Goal: Use online tool/utility: Use online tool/utility

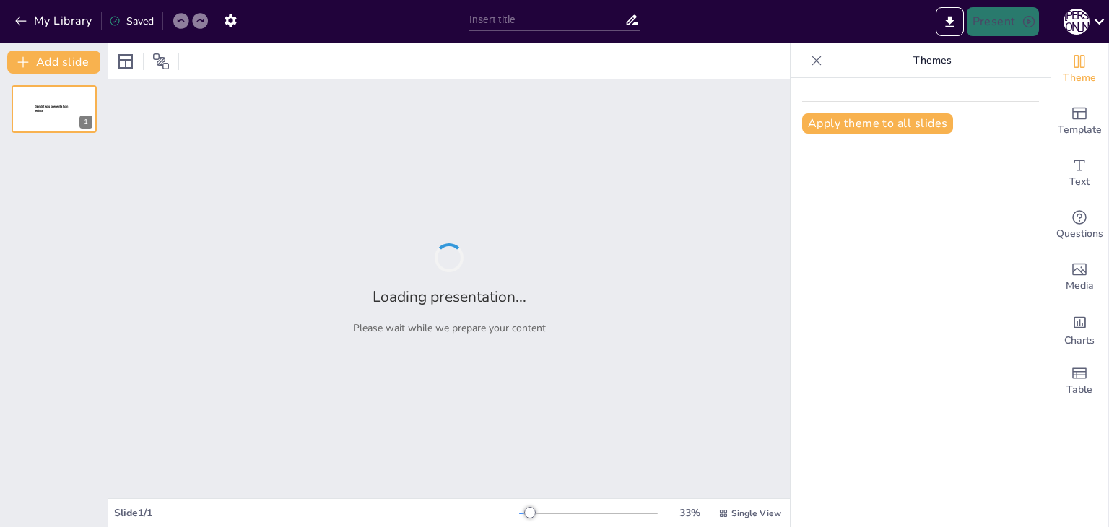
type input "Класифікація галантерейних виробів з пластмас та інших матеріалів"
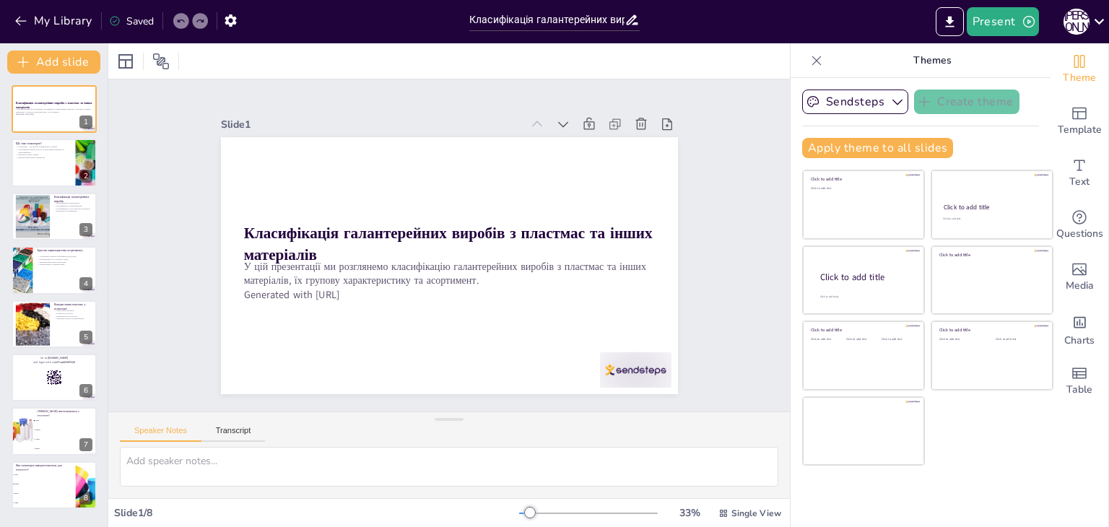
checkbox input "true"
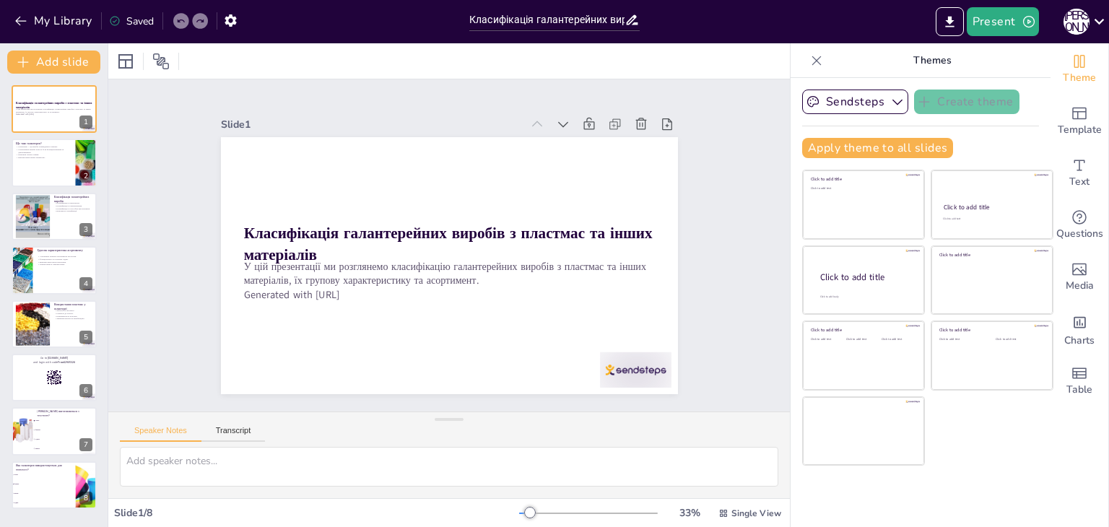
checkbox input "true"
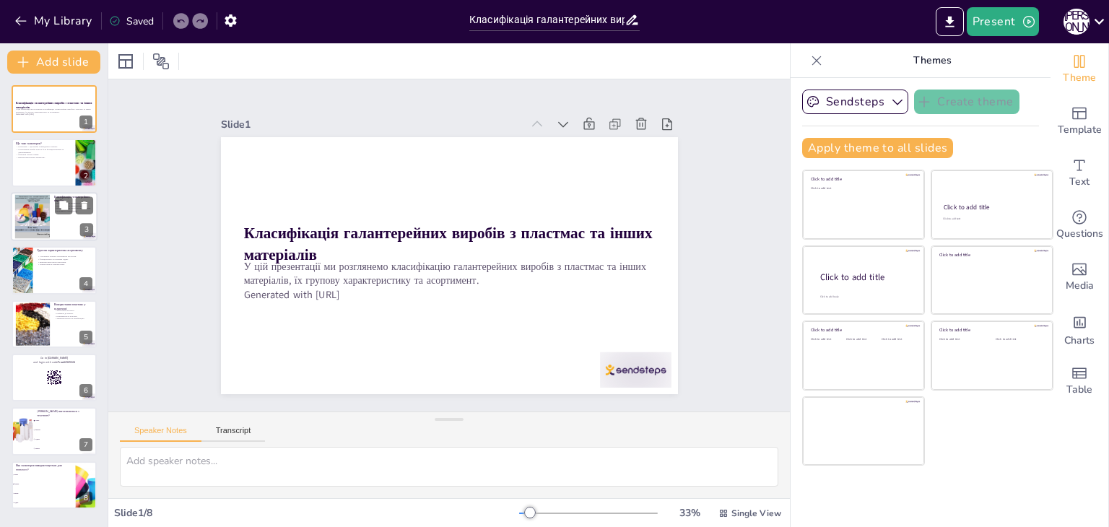
checkbox input "true"
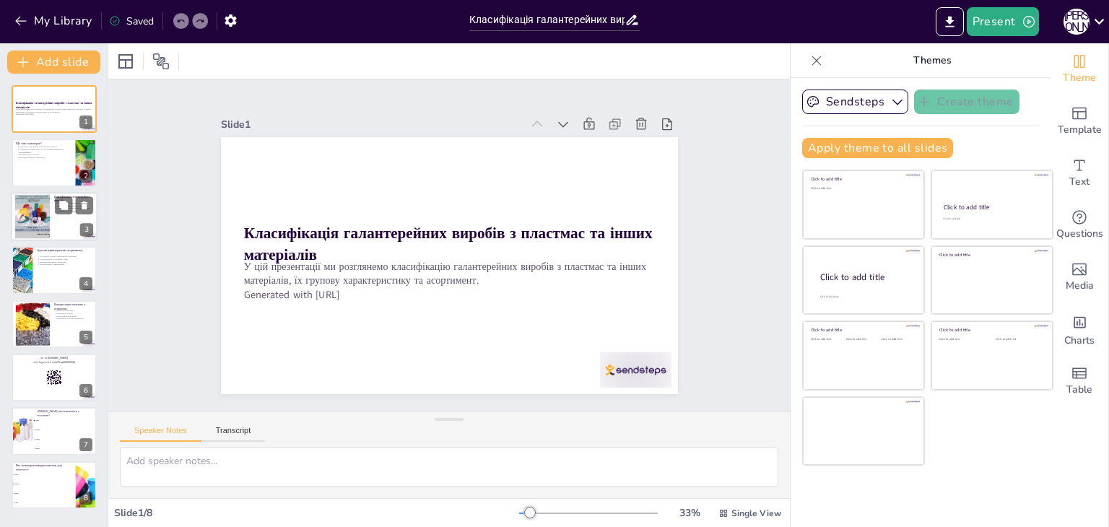
checkbox input "true"
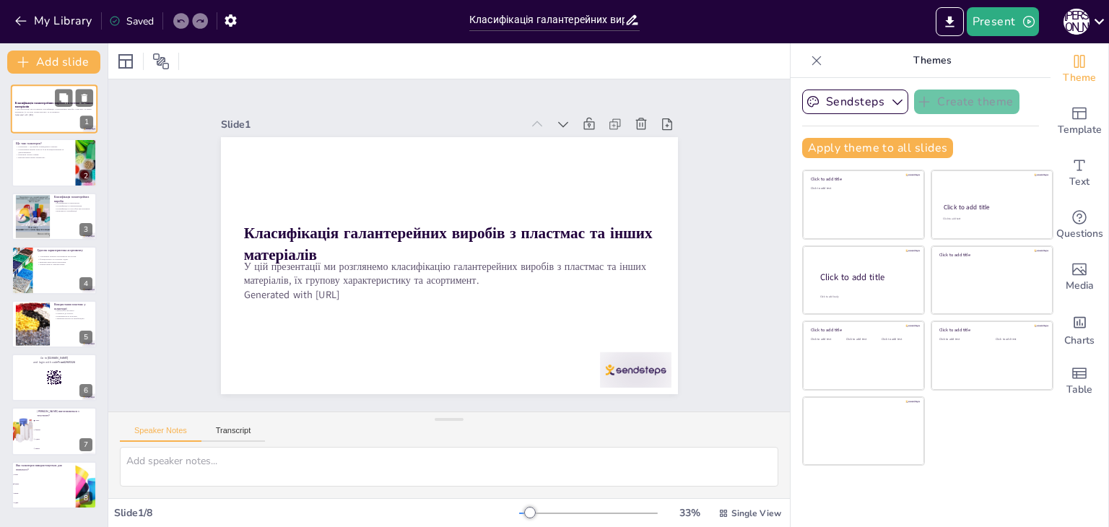
checkbox input "true"
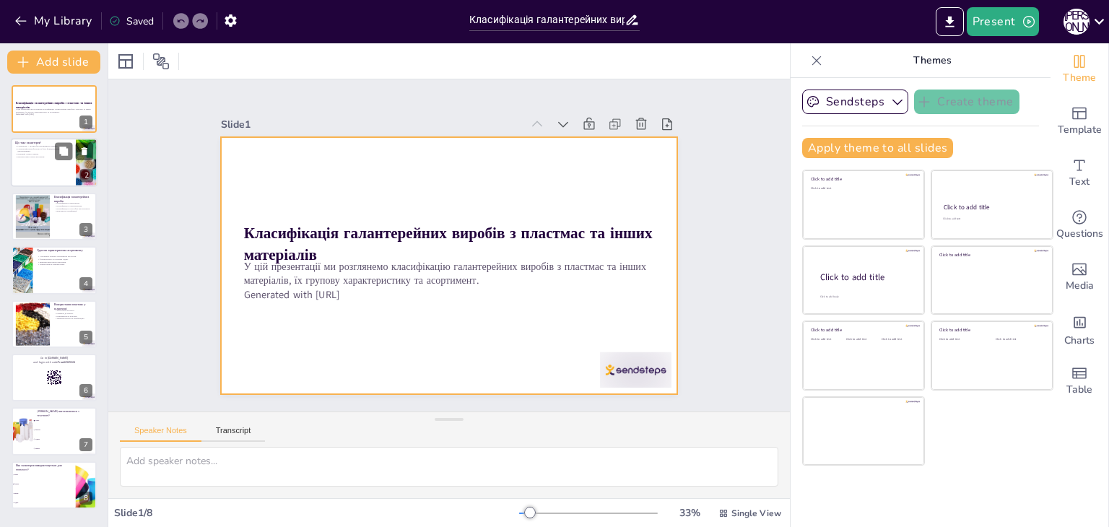
checkbox input "true"
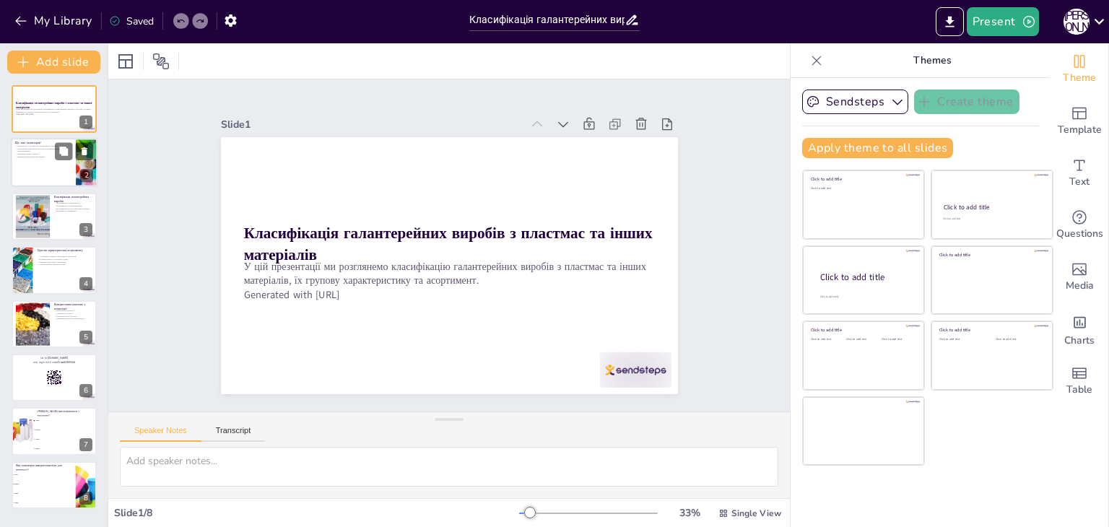
click at [46, 162] on div at bounding box center [54, 163] width 87 height 49
type textarea "Loremipsum dolorsi ame co adipis, eli se doeiusmodtempo incid, utl etdolorema a…"
checkbox input "true"
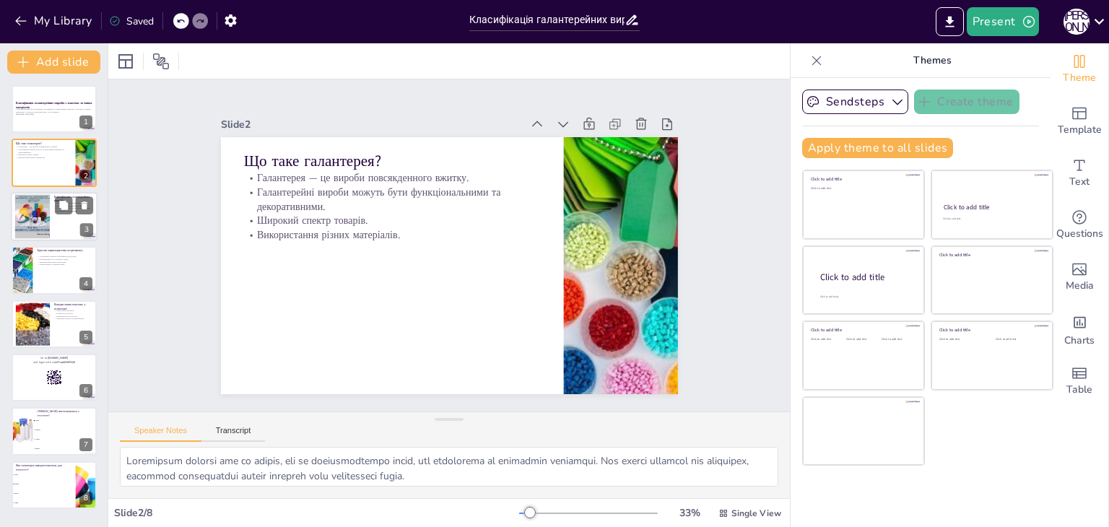
checkbox input "true"
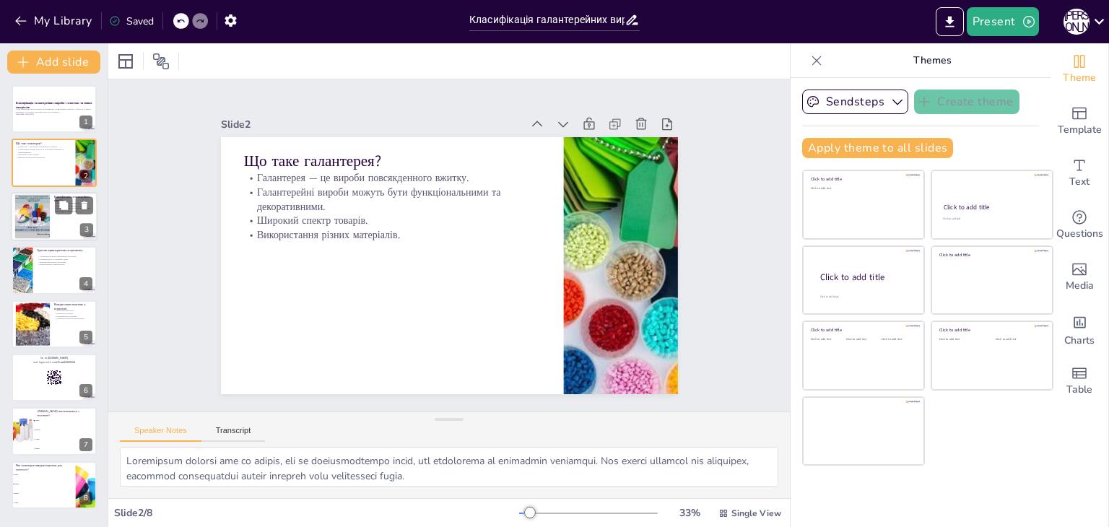
checkbox input "true"
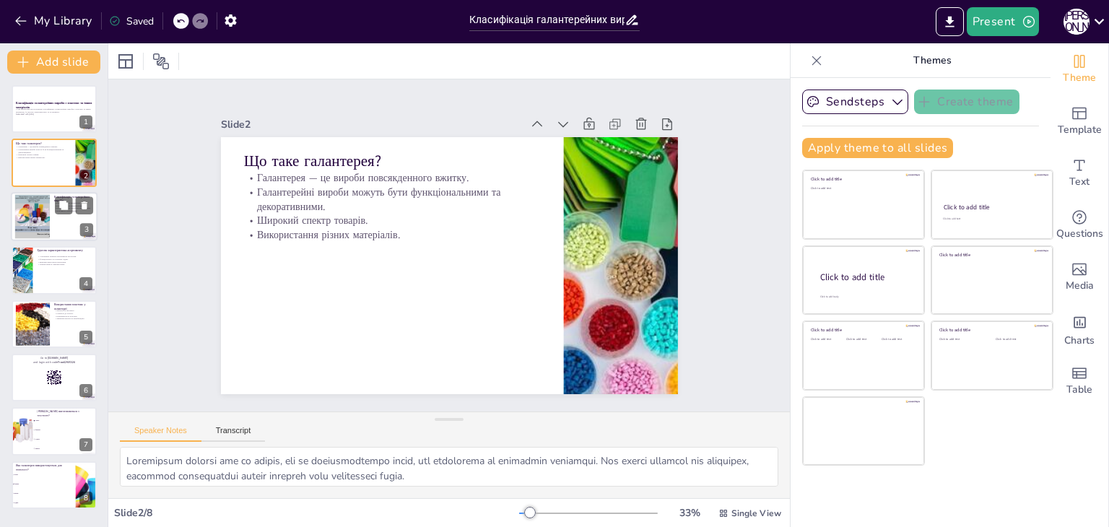
click at [53, 217] on div at bounding box center [54, 216] width 87 height 49
type textarea "Класифікація за матеріалом дозволяє зрозуміти, з яких компонентів виготовлені р…"
checkbox input "true"
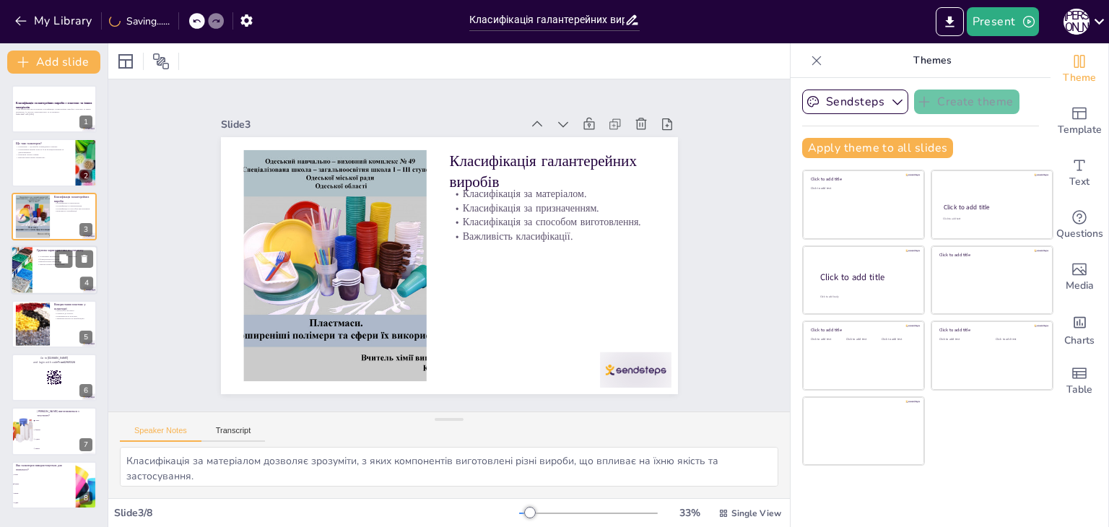
checkbox input "true"
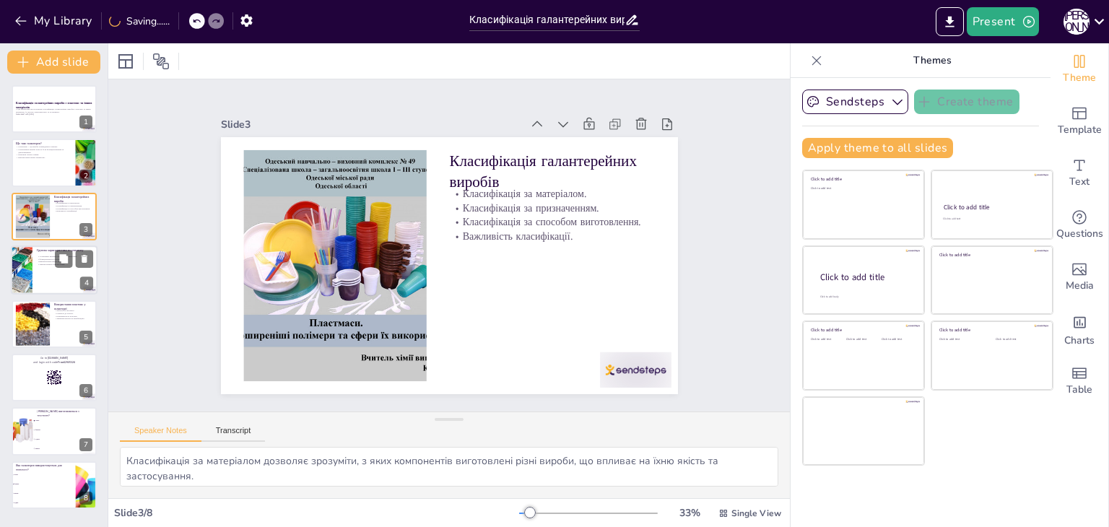
checkbox input "true"
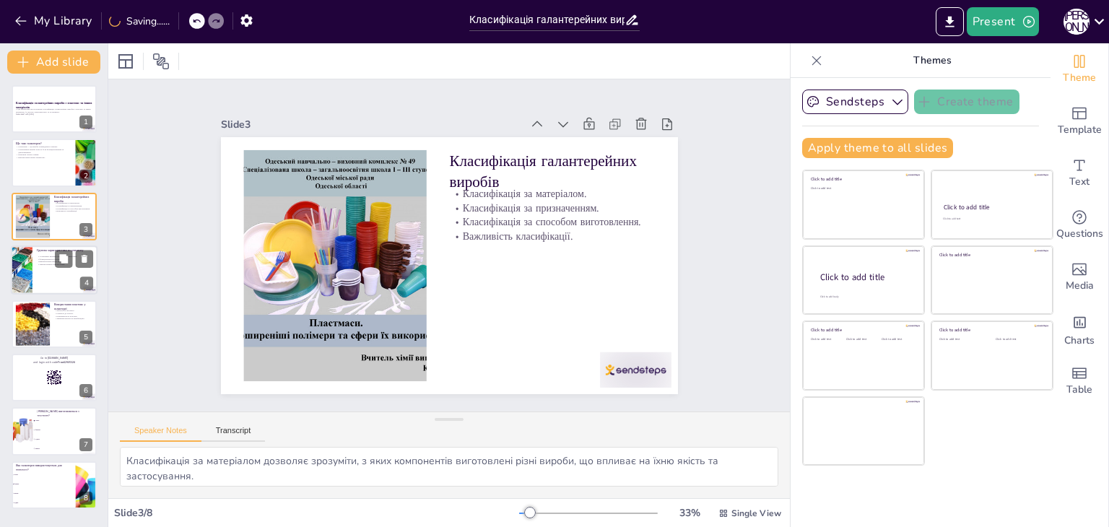
click at [51, 264] on p "Універсальність використання." at bounding box center [65, 265] width 56 height 3
type textarea "Різноманіття аксесуарів в асортименті дозволяє споживачам вибирати продукти, як…"
checkbox input "true"
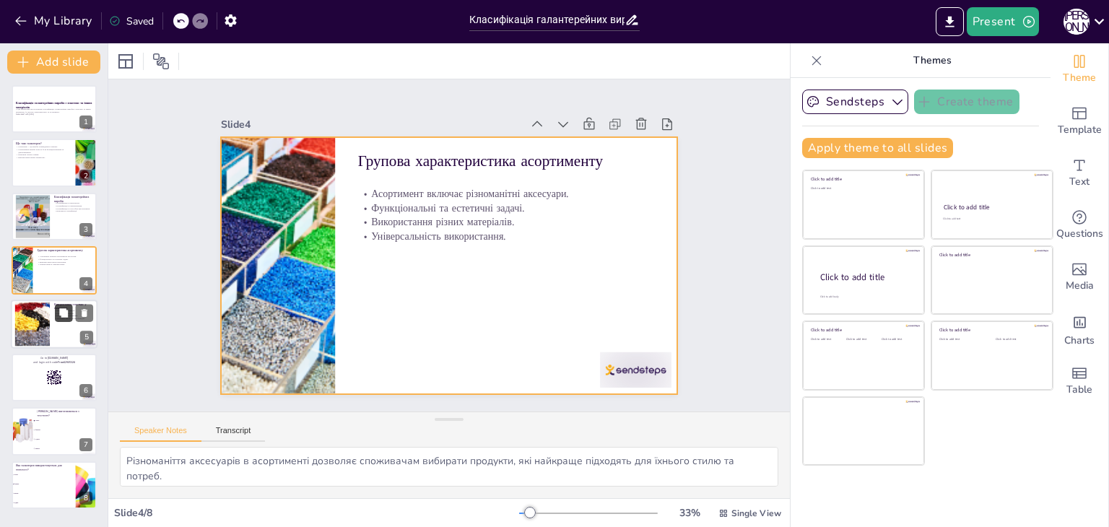
checkbox input "true"
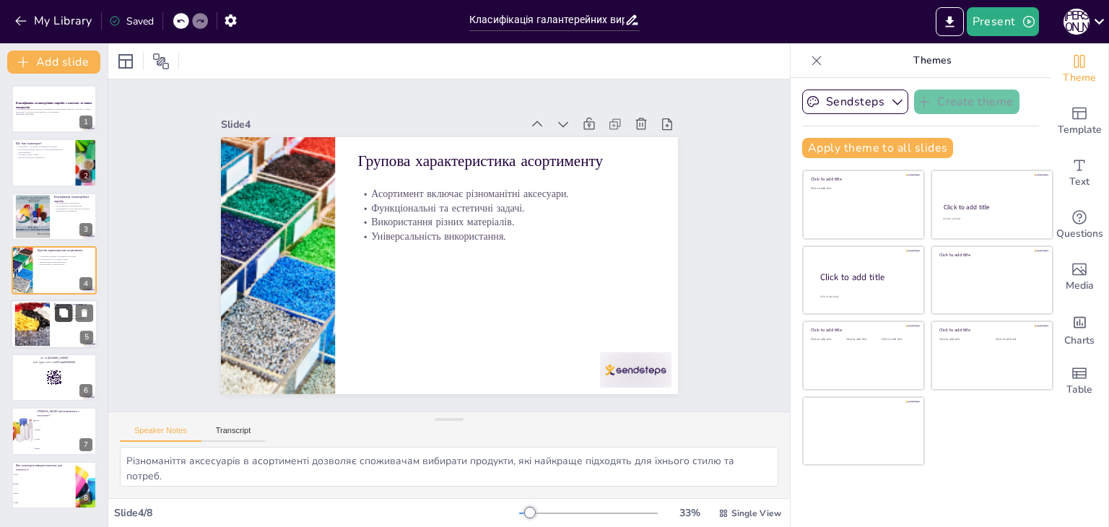
click at [56, 319] on button at bounding box center [63, 312] width 17 height 17
type textarea "Легкість пластмас робить вироби з них зручними у використанні, що є важливим ас…"
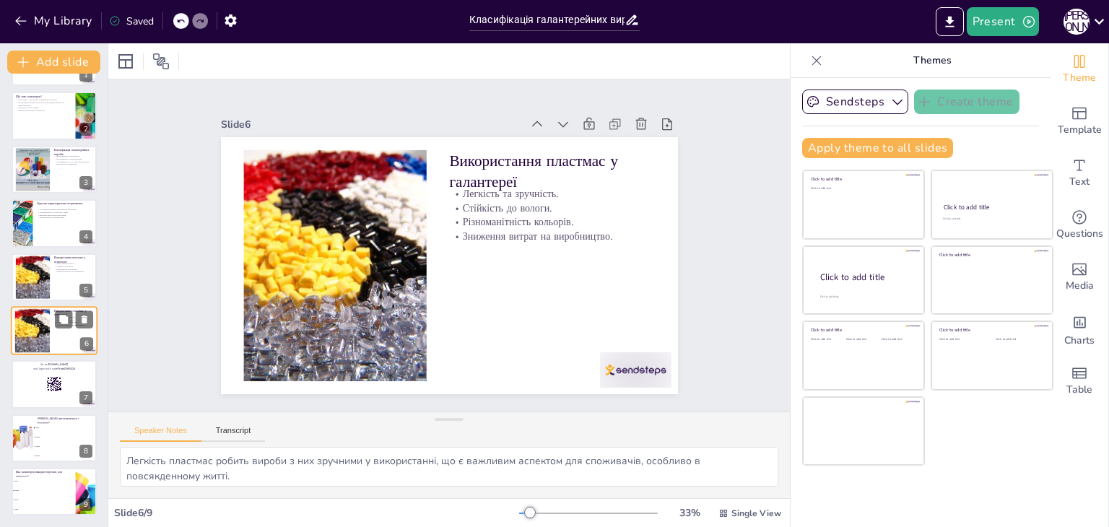
checkbox input "true"
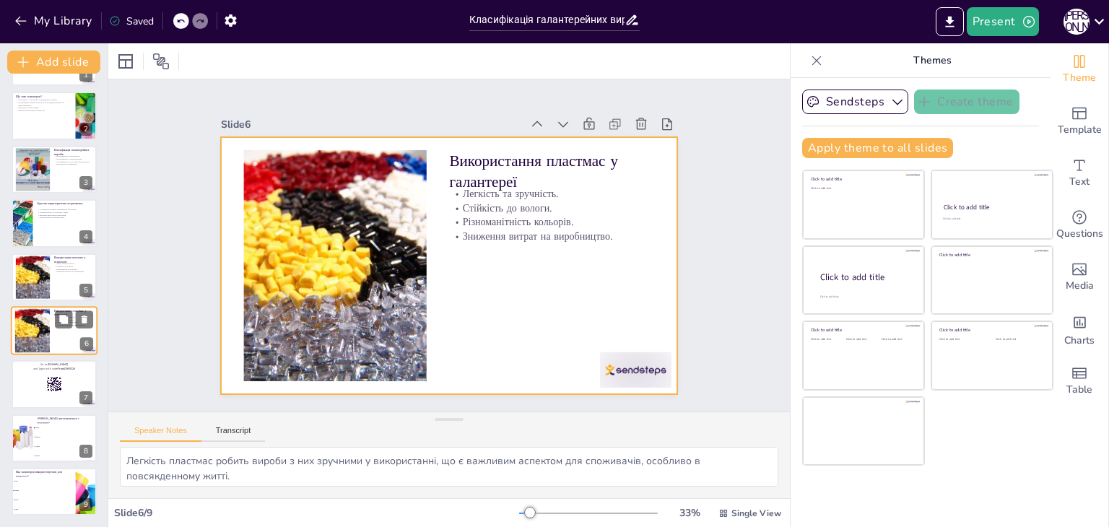
checkbox input "true"
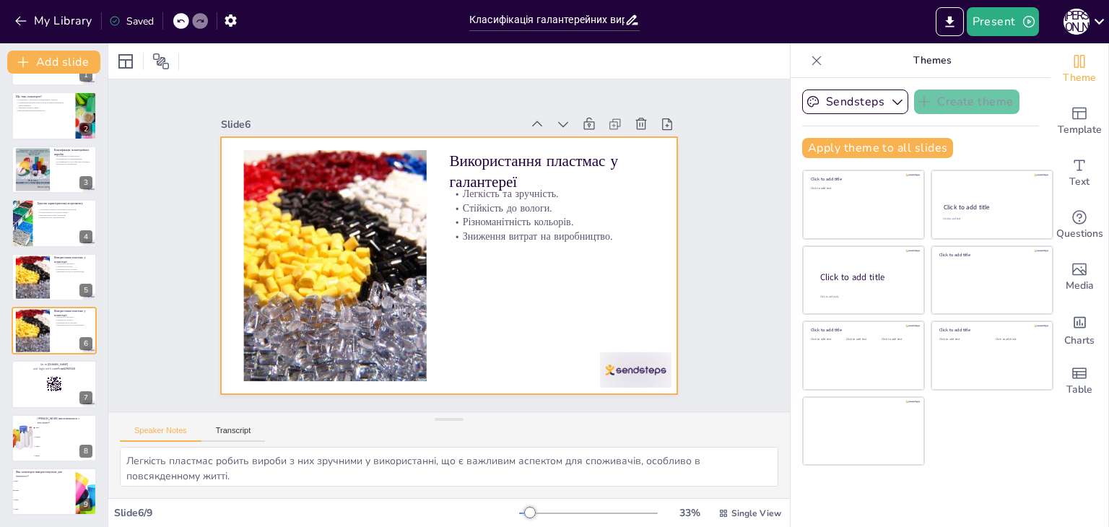
checkbox input "true"
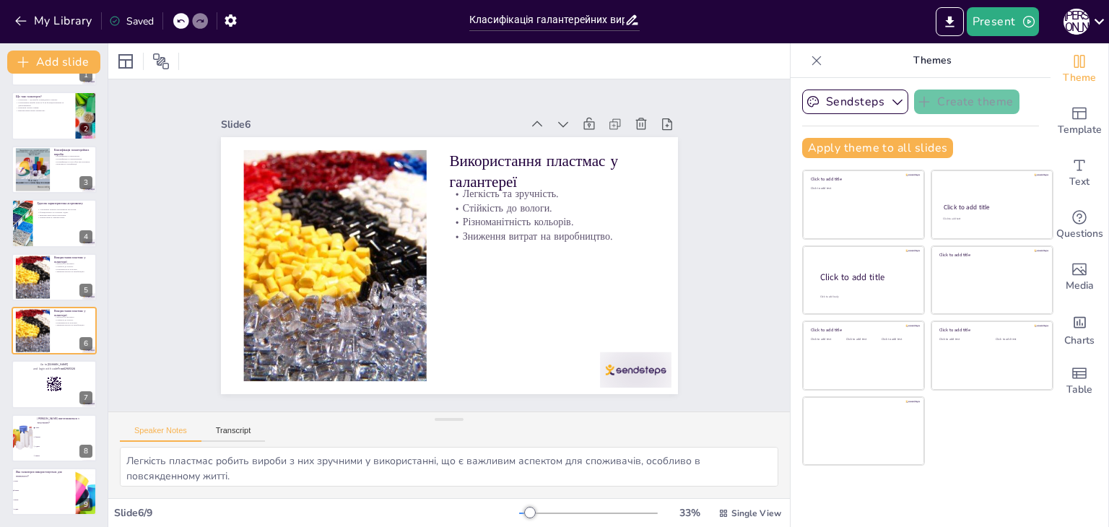
click at [45, 356] on div "Класифікація галантерейних виробів з пластмас та інших матеріалів У цій презент…" at bounding box center [54, 276] width 108 height 477
checkbox input "true"
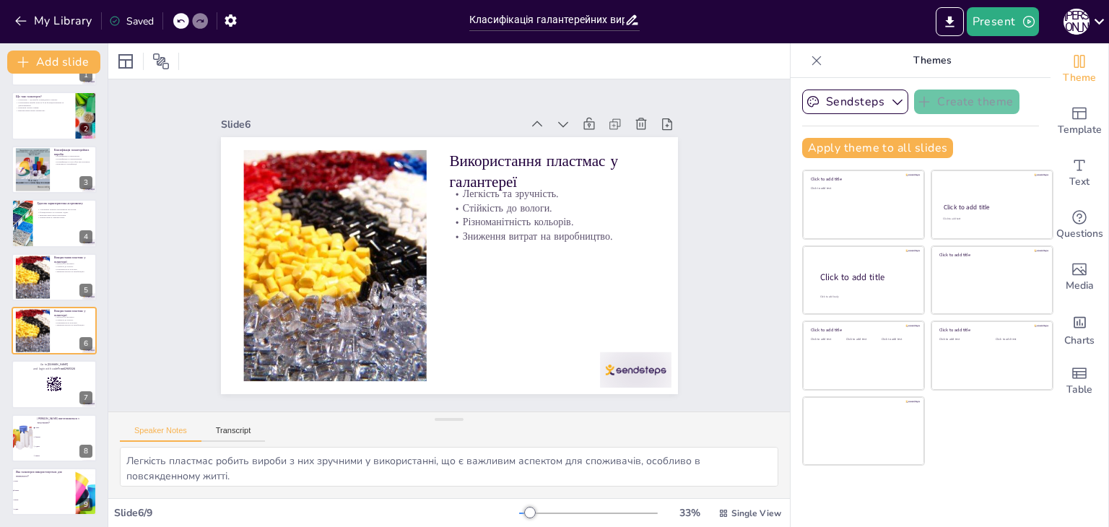
checkbox input "true"
